Goal: Navigation & Orientation: Understand site structure

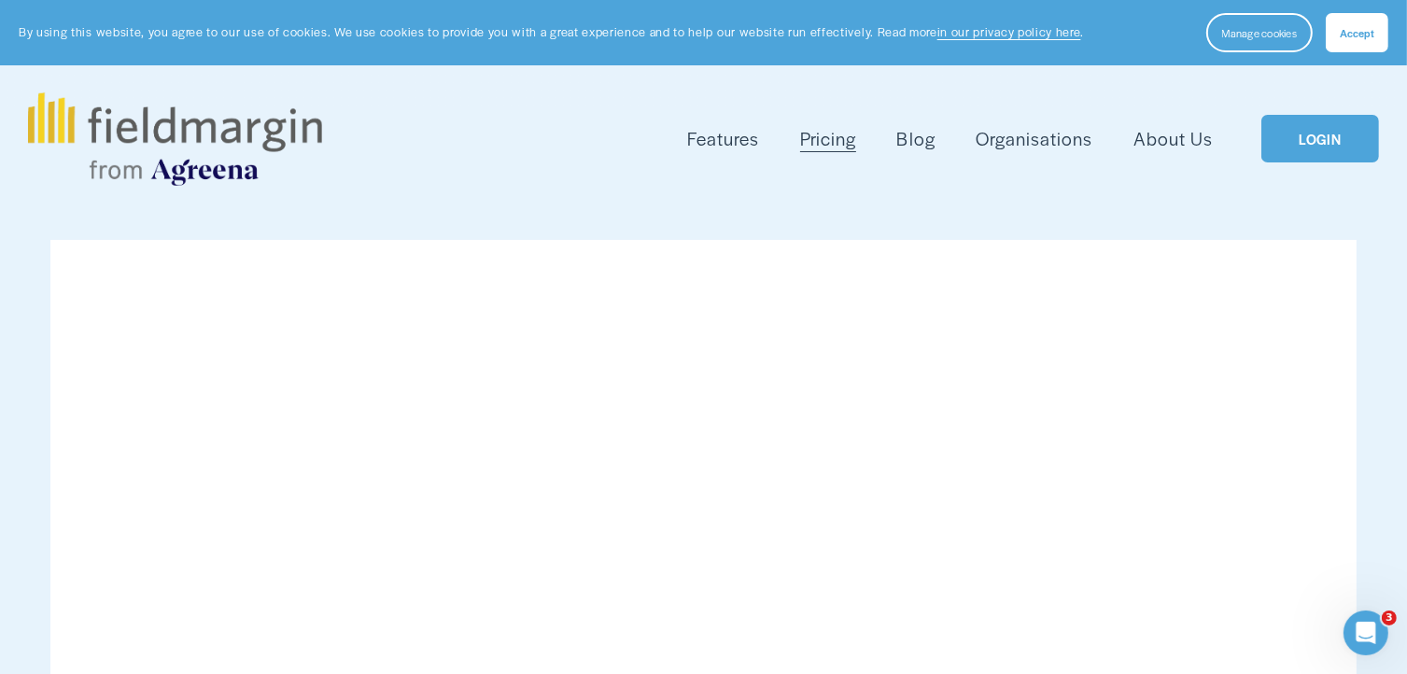
click at [1314, 139] on link "LOGIN" at bounding box center [1320, 139] width 118 height 48
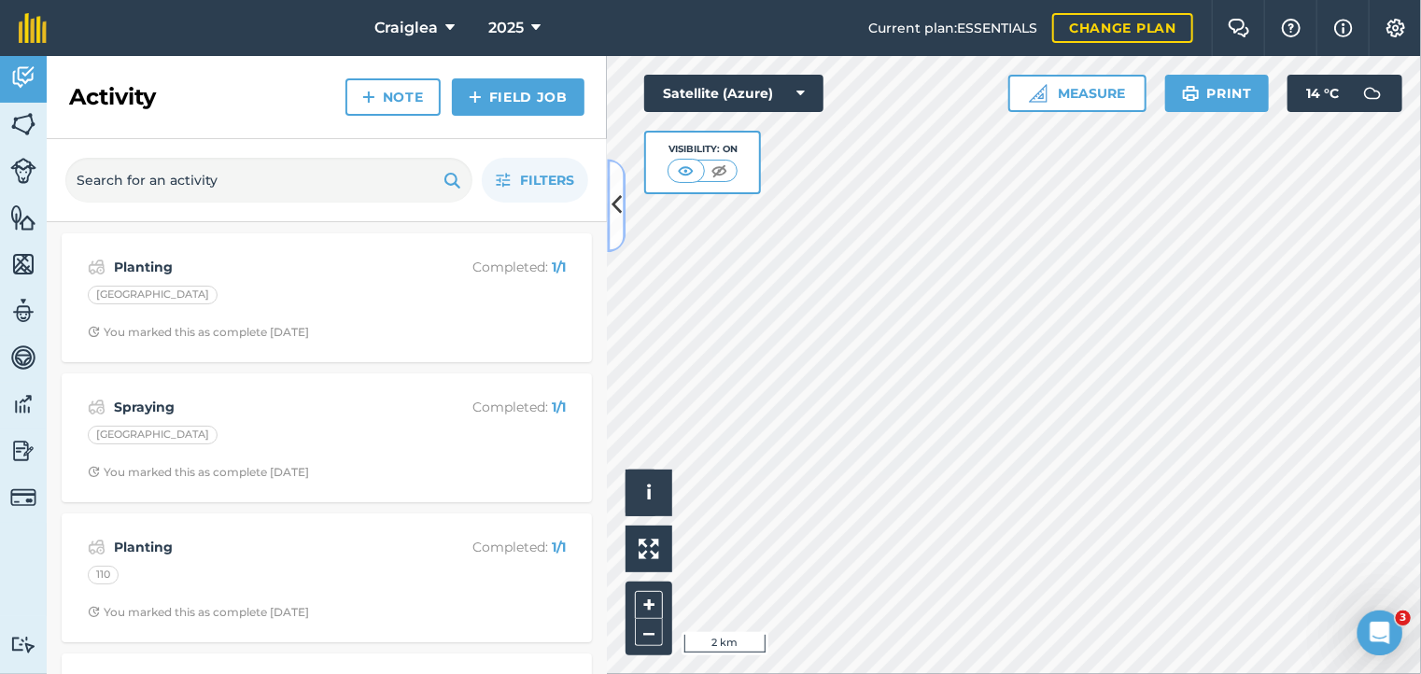
click at [613, 201] on icon at bounding box center [616, 206] width 10 height 33
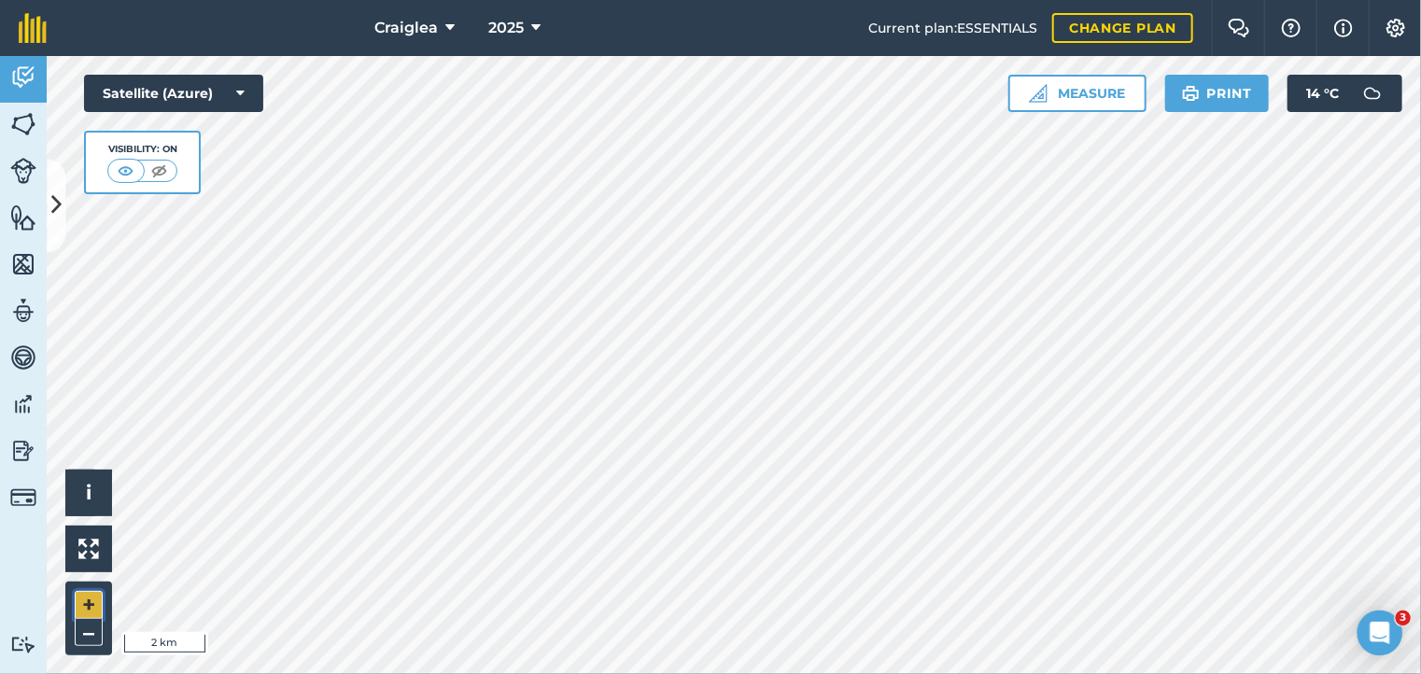
click at [93, 597] on button "+" at bounding box center [89, 605] width 28 height 28
click at [93, 595] on button "+" at bounding box center [89, 605] width 28 height 28
click at [82, 599] on button "+" at bounding box center [89, 605] width 28 height 28
click at [90, 639] on button "–" at bounding box center [89, 632] width 28 height 27
click at [1210, 91] on button "Print" at bounding box center [1217, 93] width 105 height 37
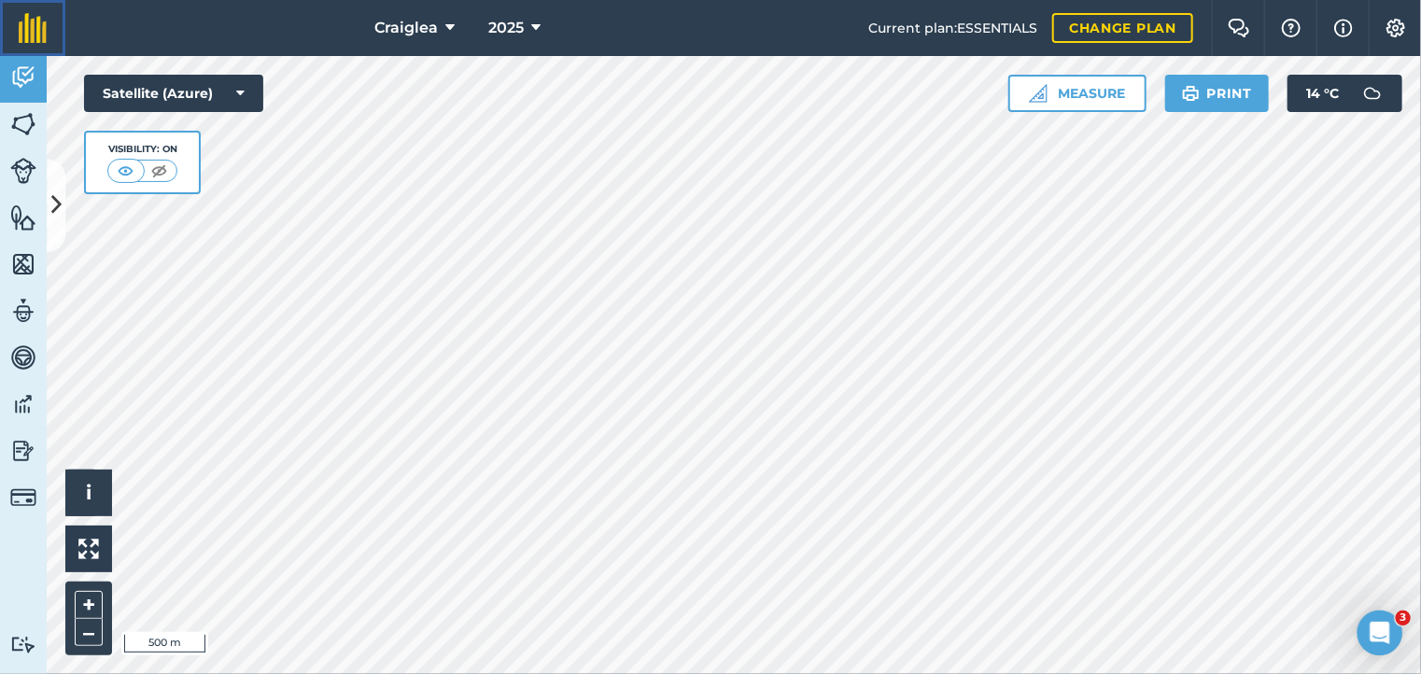
click at [38, 30] on img at bounding box center [33, 28] width 28 height 30
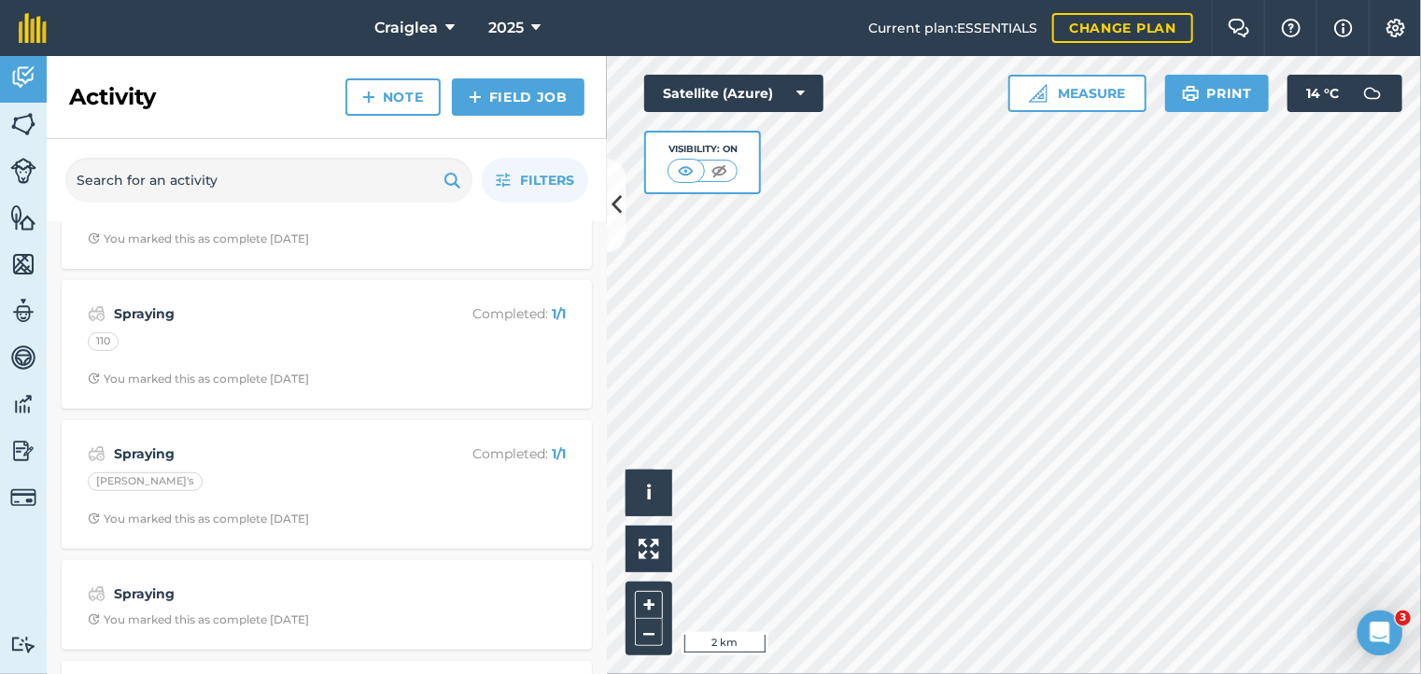
scroll to position [458, 0]
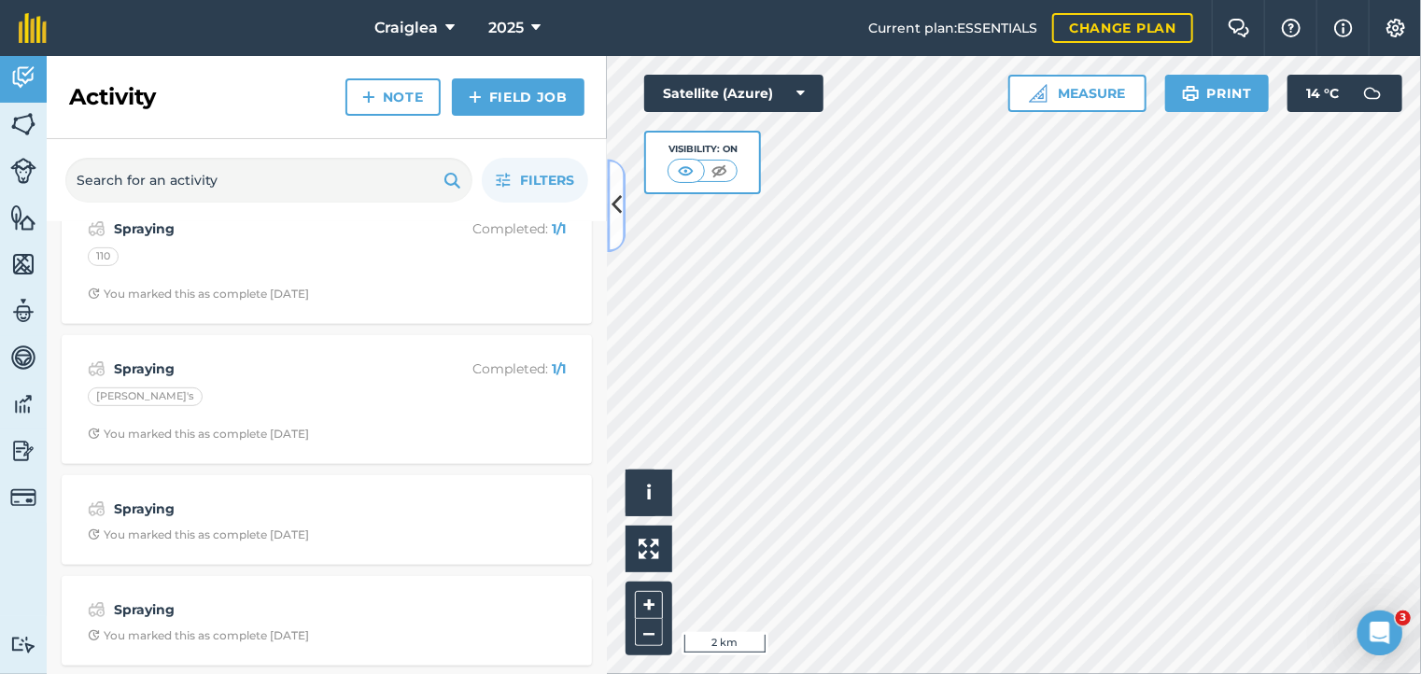
click at [614, 204] on icon at bounding box center [616, 206] width 10 height 33
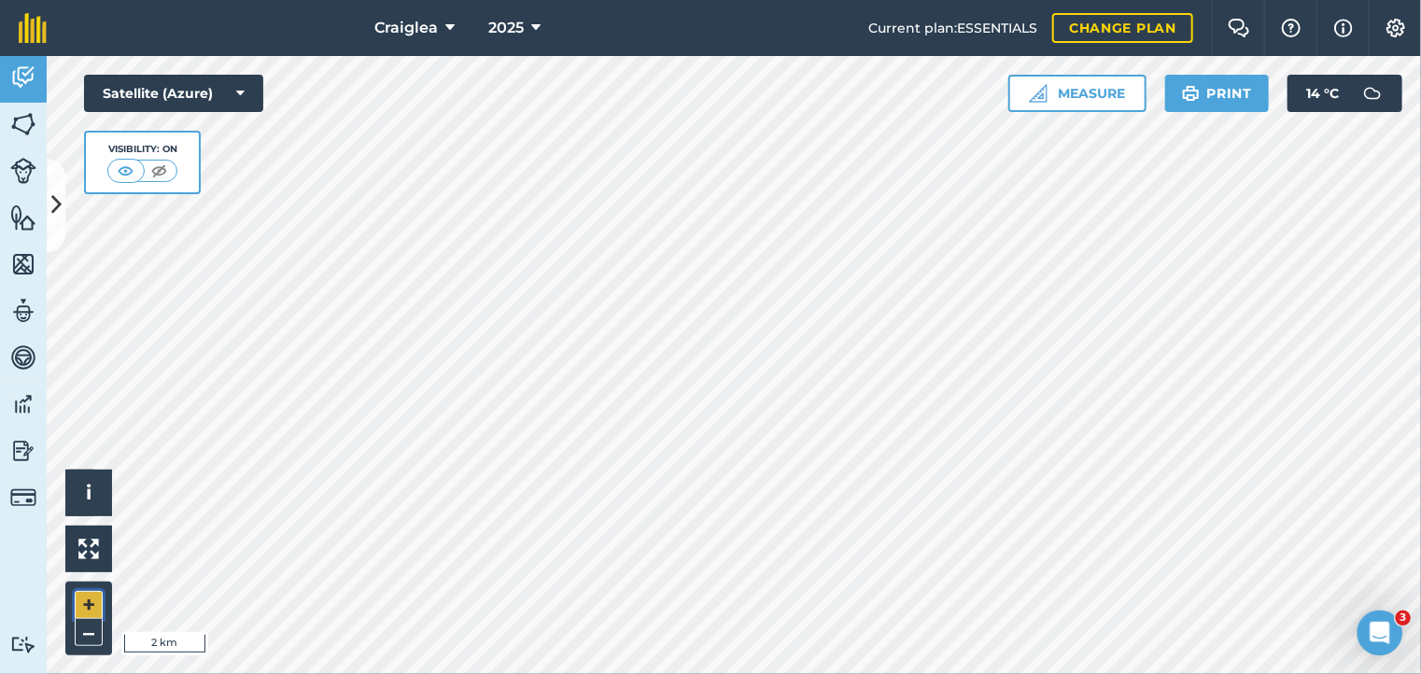
click at [83, 606] on button "+" at bounding box center [89, 605] width 28 height 28
click at [1228, 95] on button "Print" at bounding box center [1217, 93] width 105 height 37
click at [26, 27] on img at bounding box center [33, 28] width 28 height 30
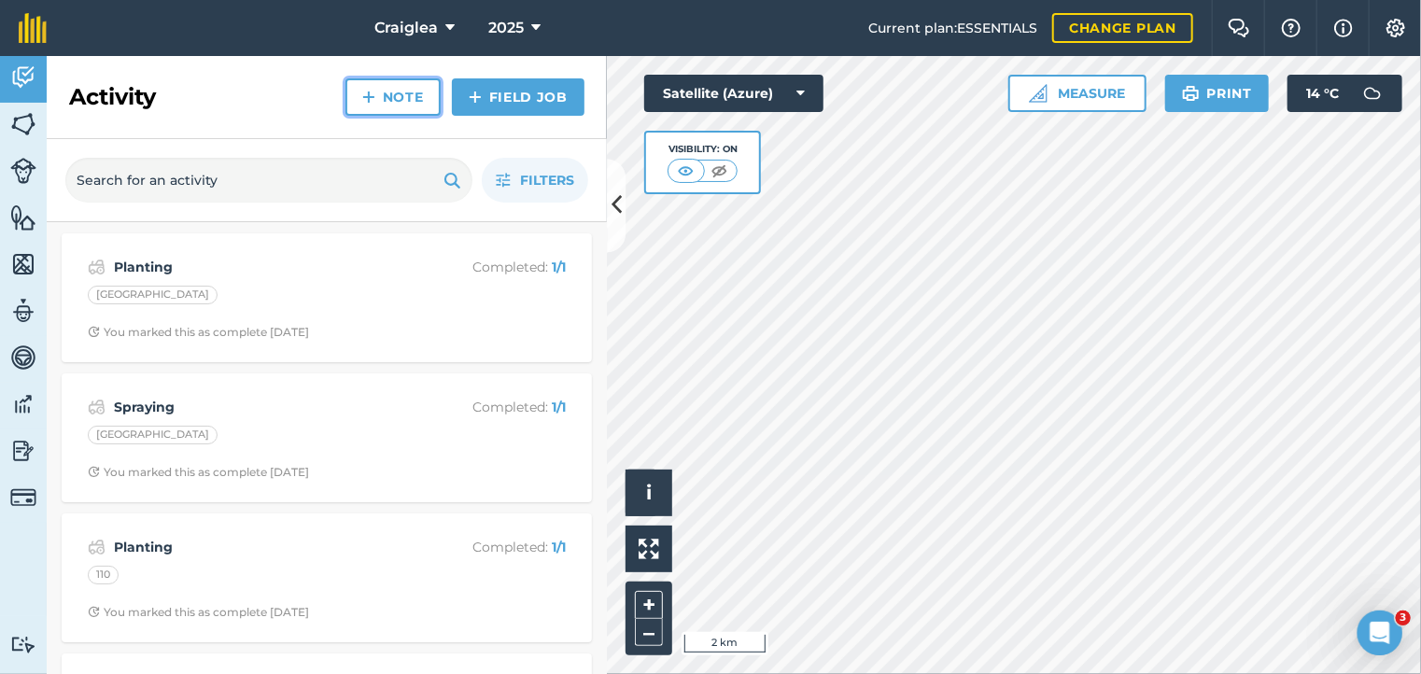
click at [407, 95] on link "Note" at bounding box center [392, 96] width 95 height 37
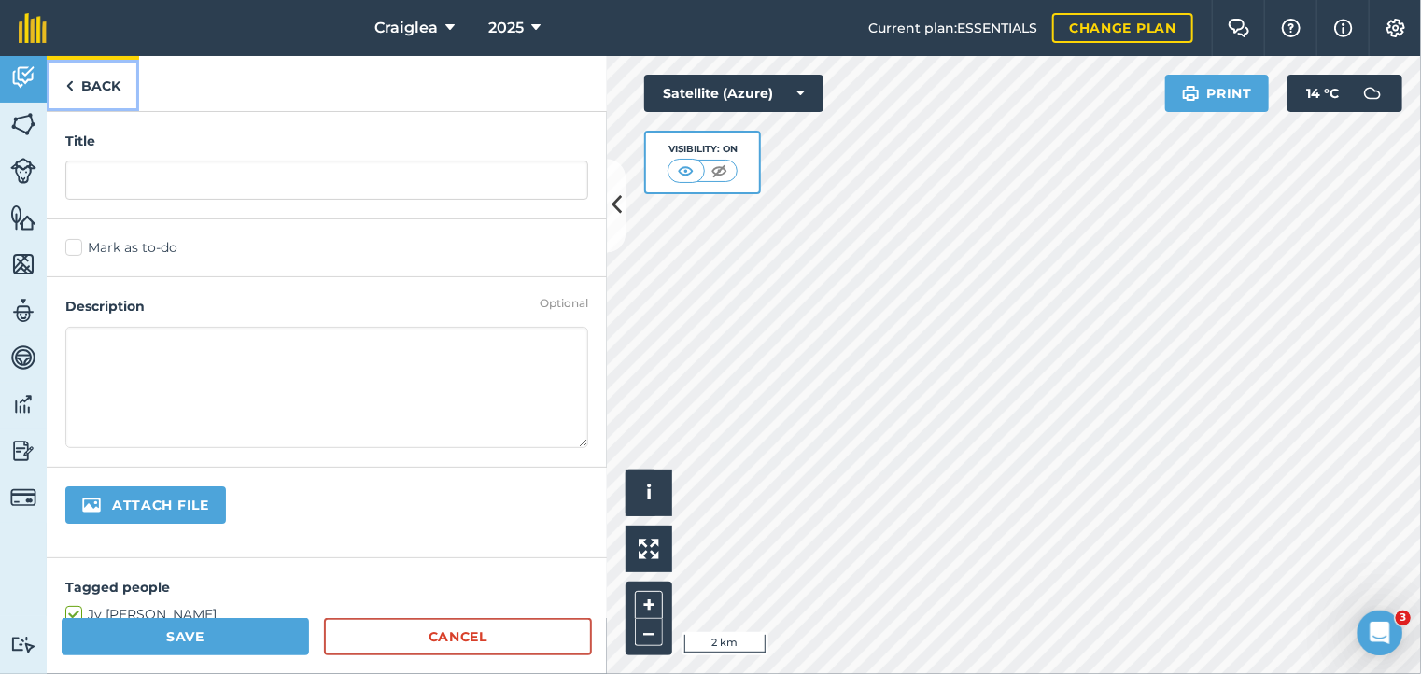
click at [69, 85] on img at bounding box center [69, 86] width 8 height 22
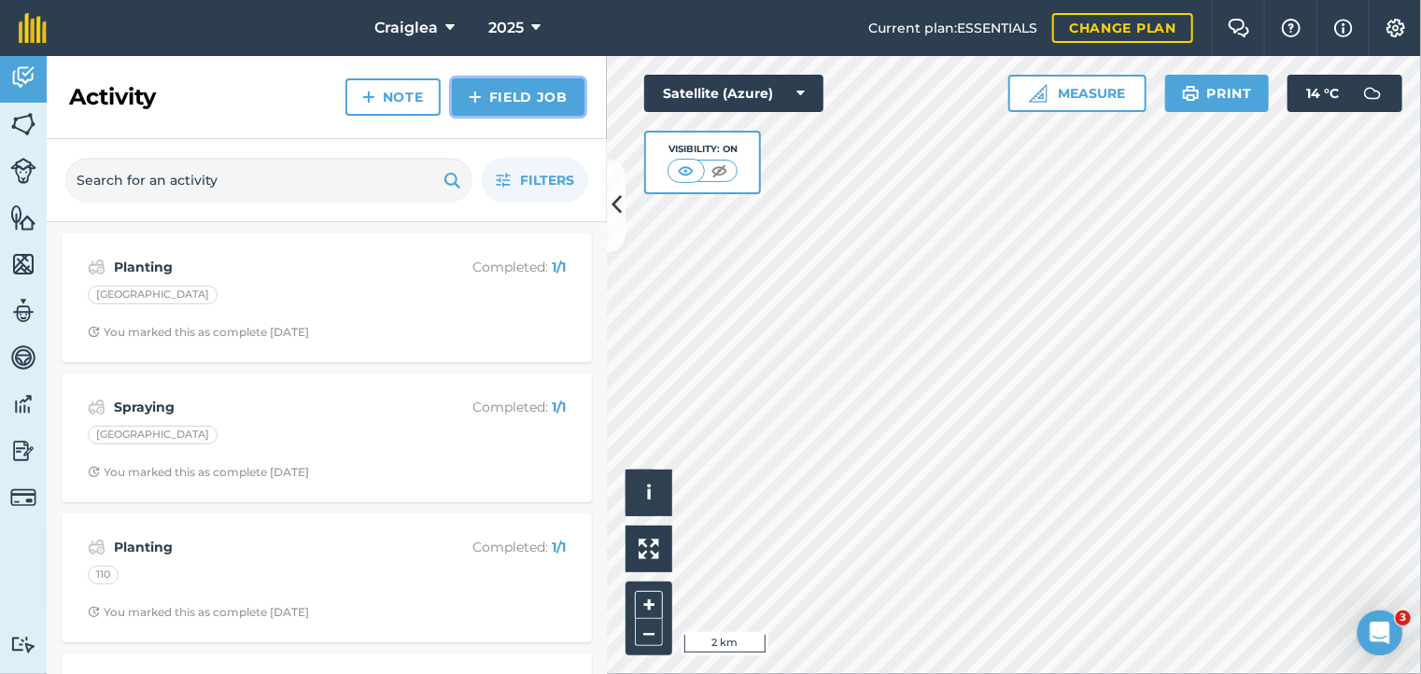
click at [530, 103] on link "Field Job" at bounding box center [518, 96] width 133 height 37
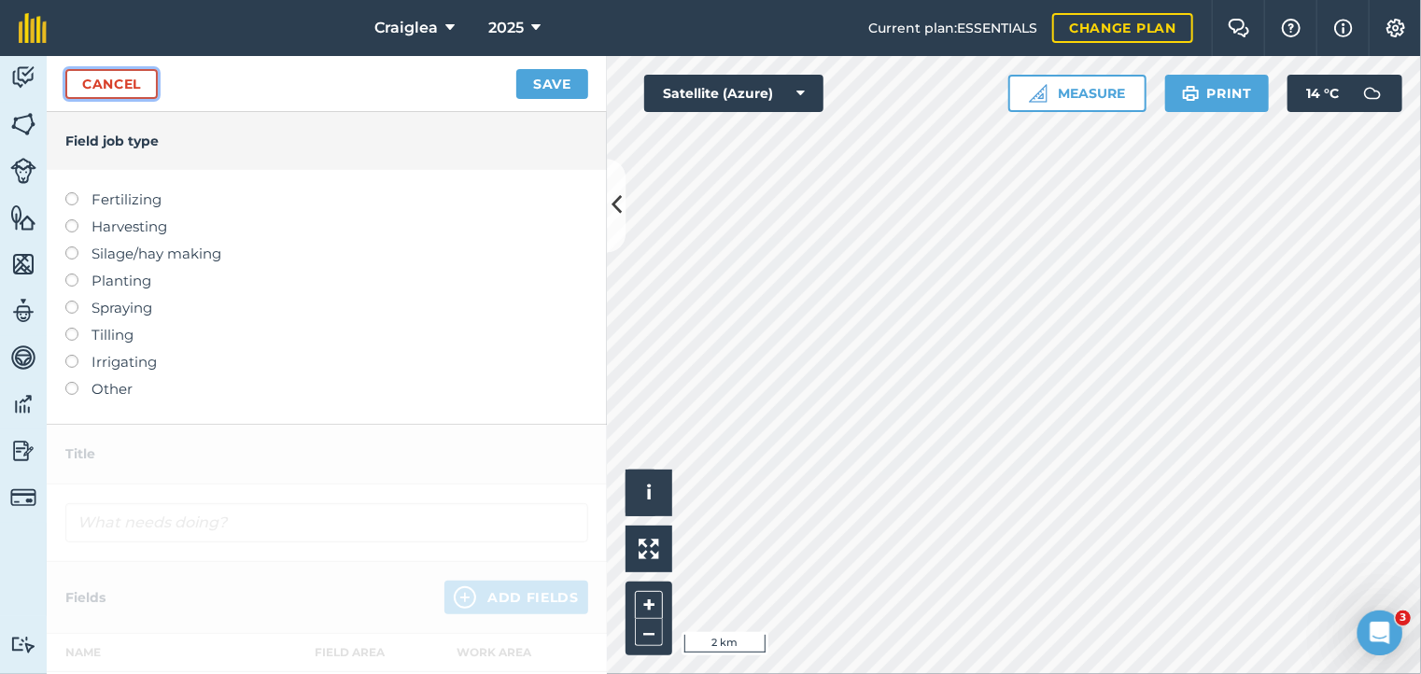
click at [115, 79] on link "Cancel" at bounding box center [111, 84] width 92 height 30
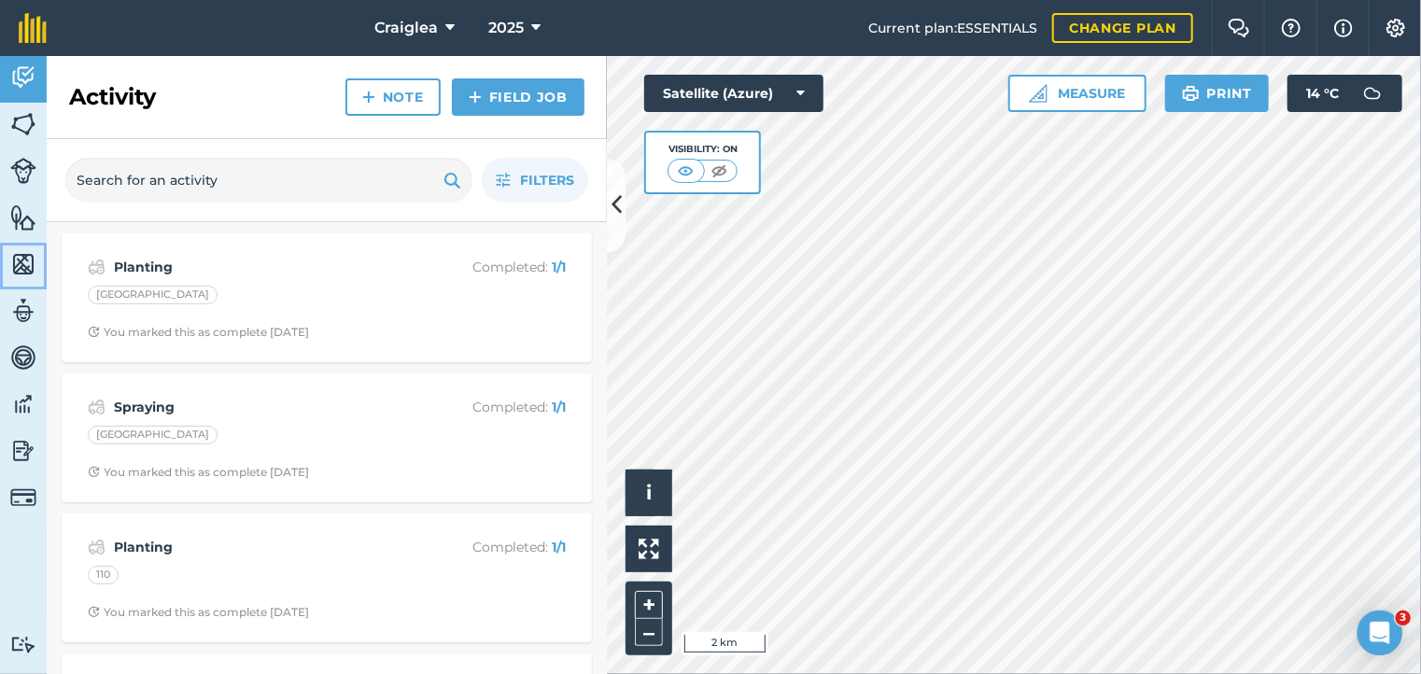
click at [19, 259] on img at bounding box center [23, 264] width 26 height 28
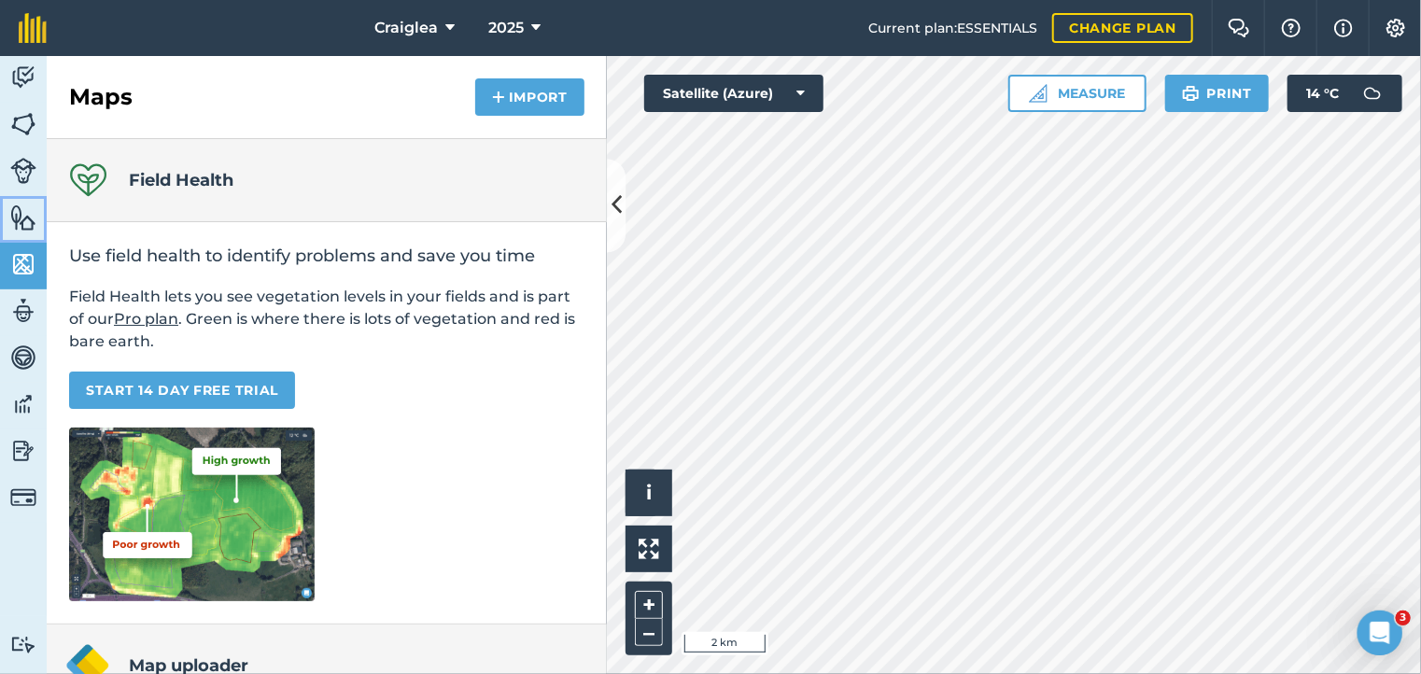
click at [21, 217] on img at bounding box center [23, 218] width 26 height 28
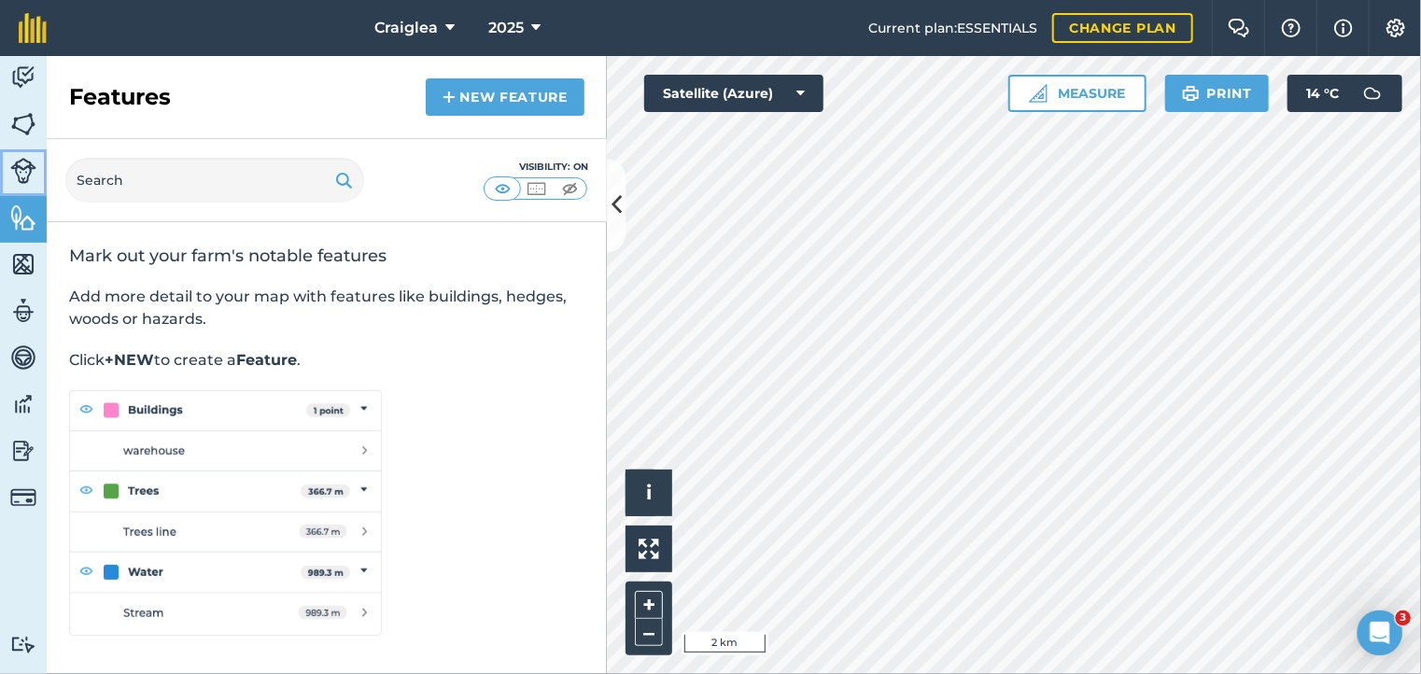
click at [22, 171] on img at bounding box center [23, 171] width 26 height 26
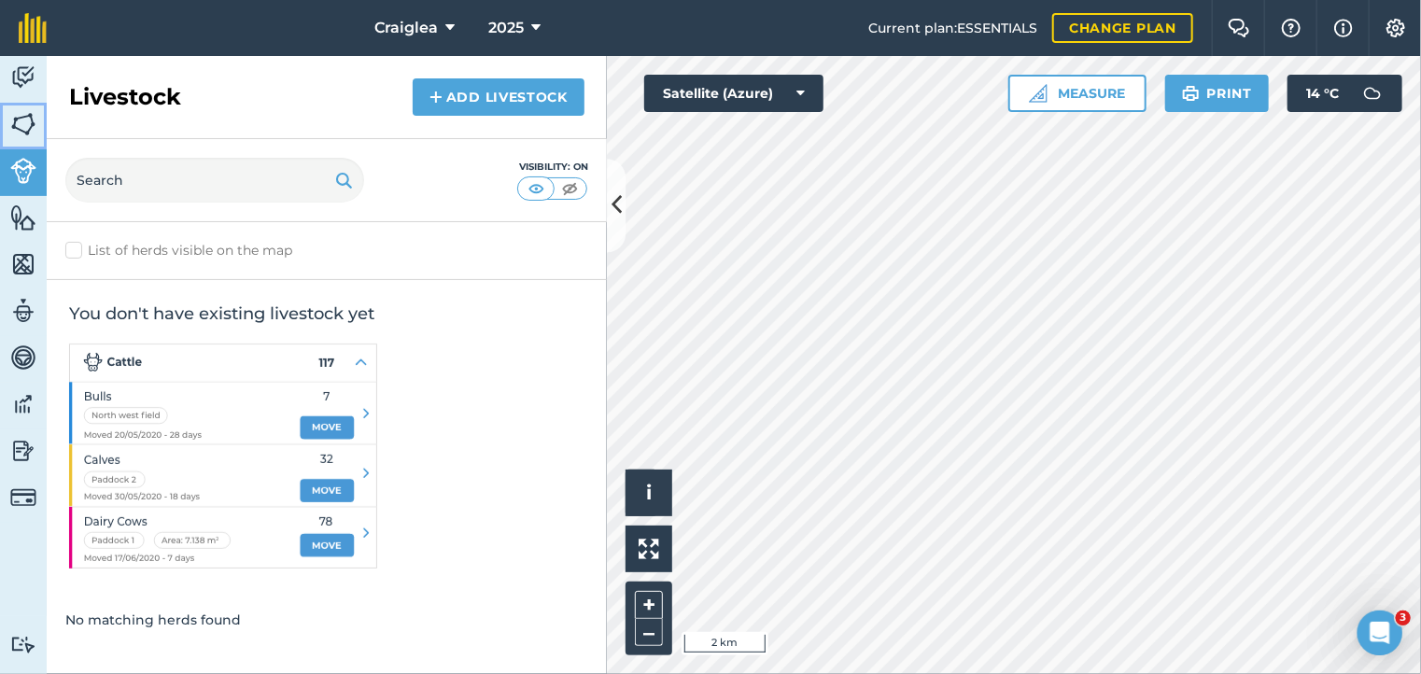
click at [26, 124] on img at bounding box center [23, 124] width 26 height 28
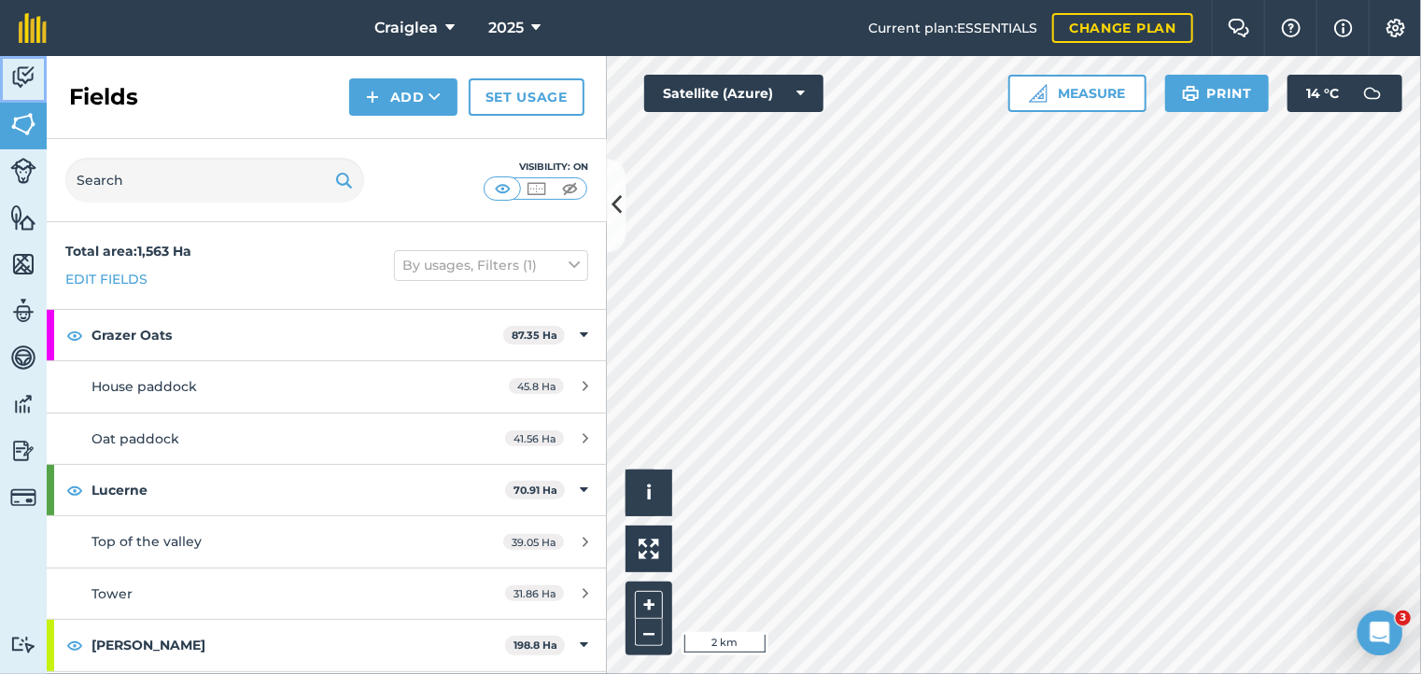
click at [18, 70] on img at bounding box center [23, 77] width 26 height 28
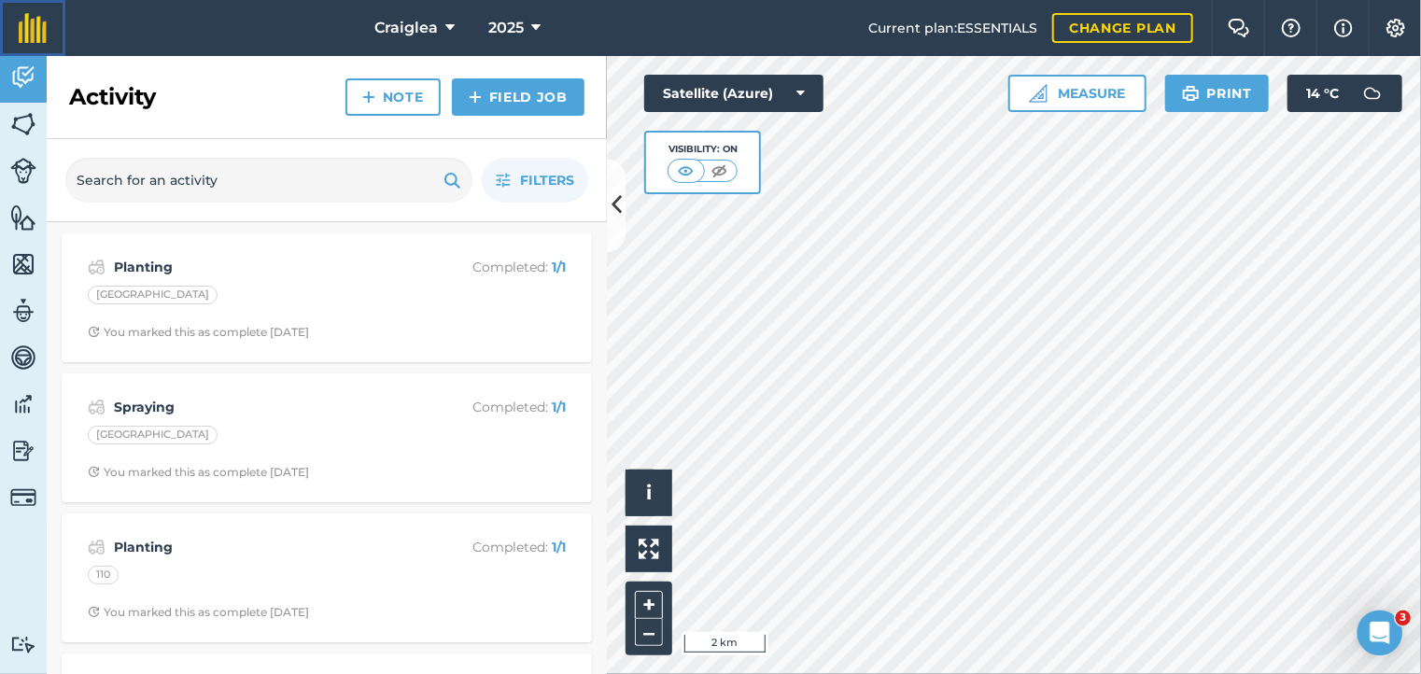
click at [30, 38] on img at bounding box center [33, 28] width 28 height 30
